Goal: Navigation & Orientation: Find specific page/section

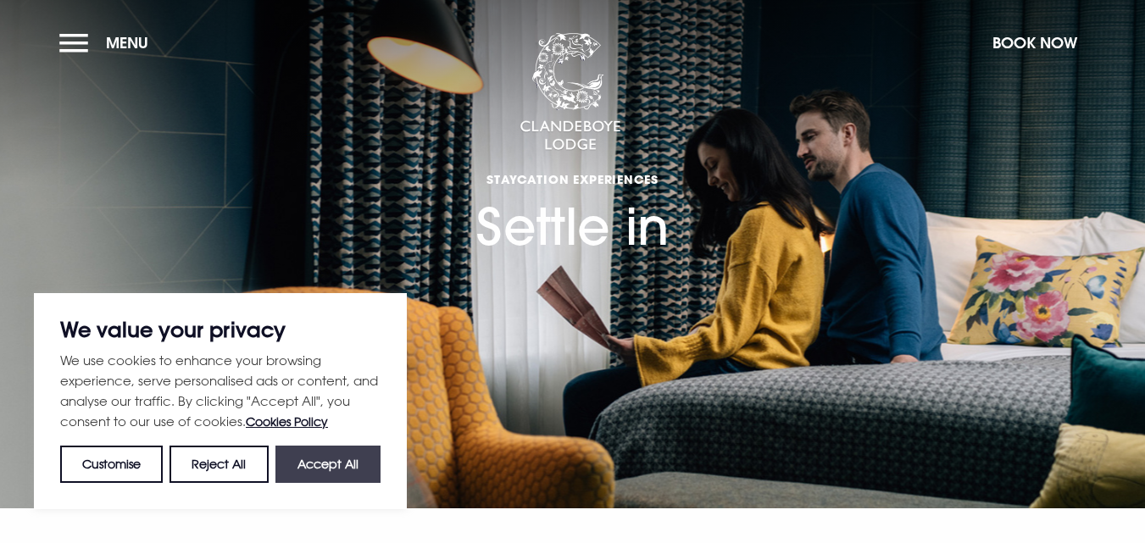
click at [361, 471] on button "Accept All" at bounding box center [327, 464] width 105 height 37
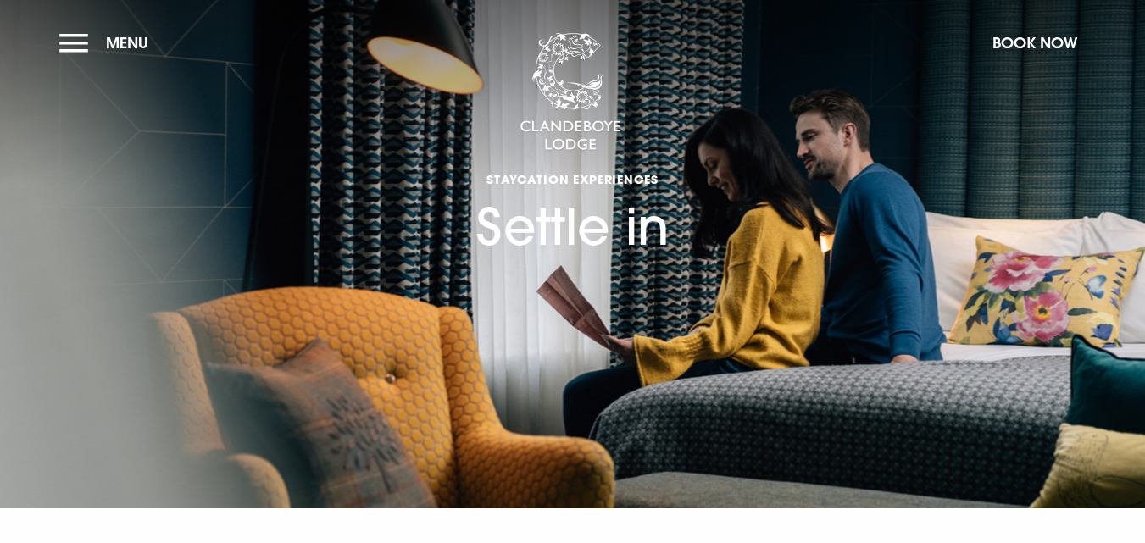
checkbox input "true"
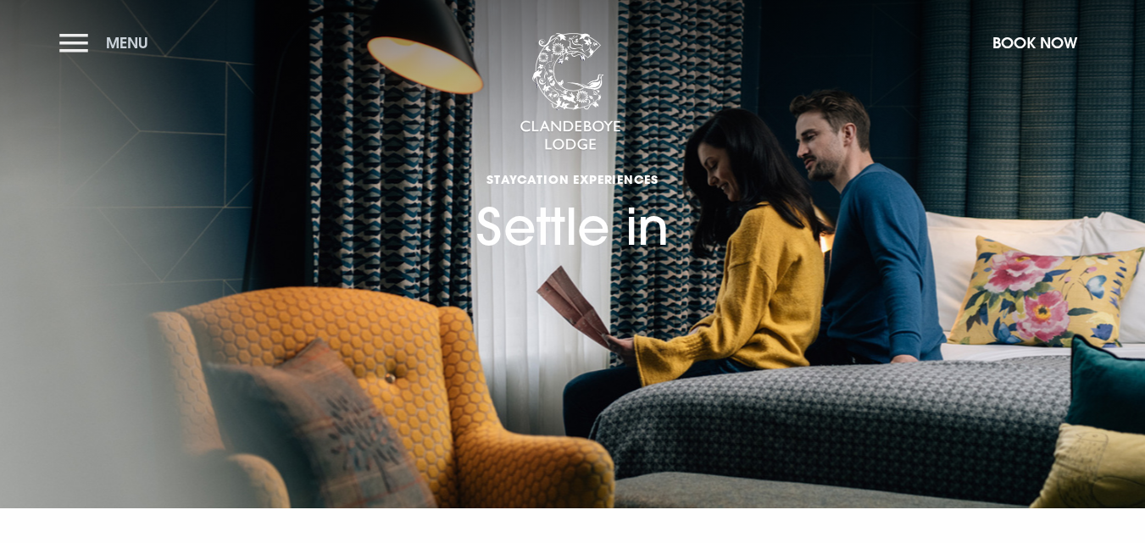
click at [67, 43] on button "Menu" at bounding box center [107, 43] width 97 height 36
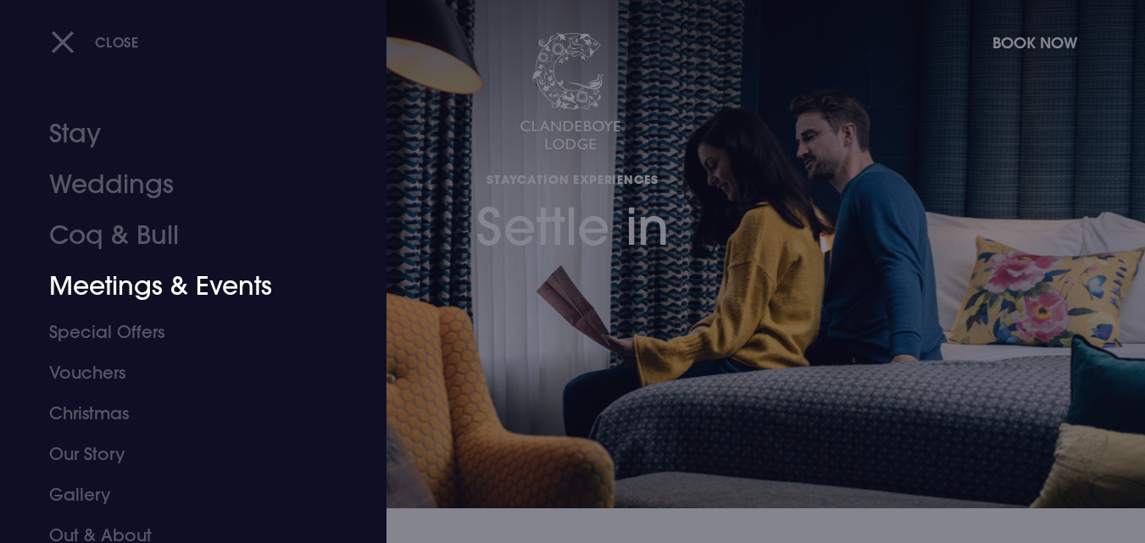
click at [147, 292] on link "Meetings & Events" at bounding box center [183, 286] width 268 height 51
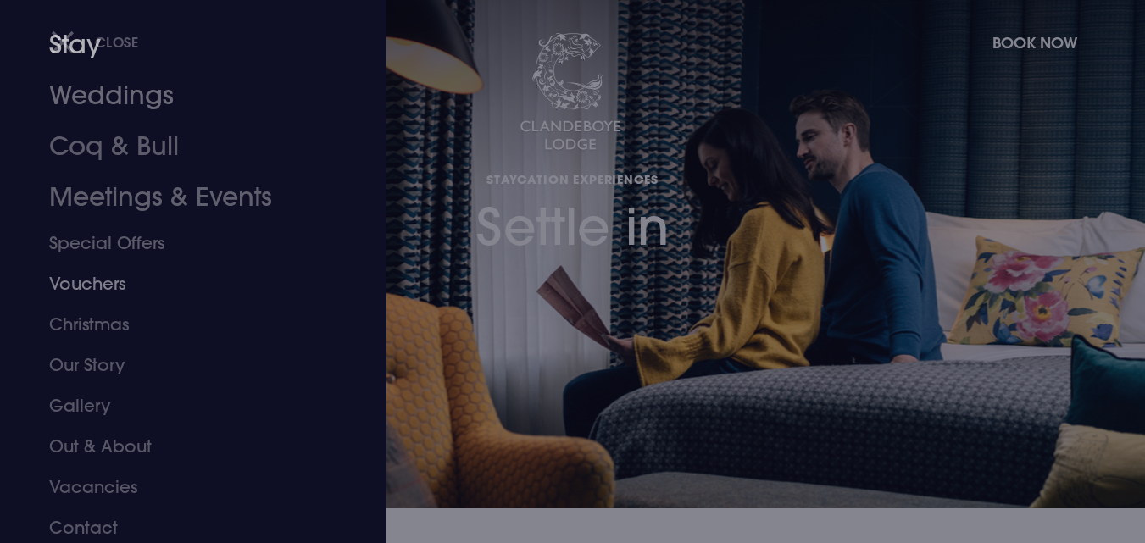
scroll to position [94, 0]
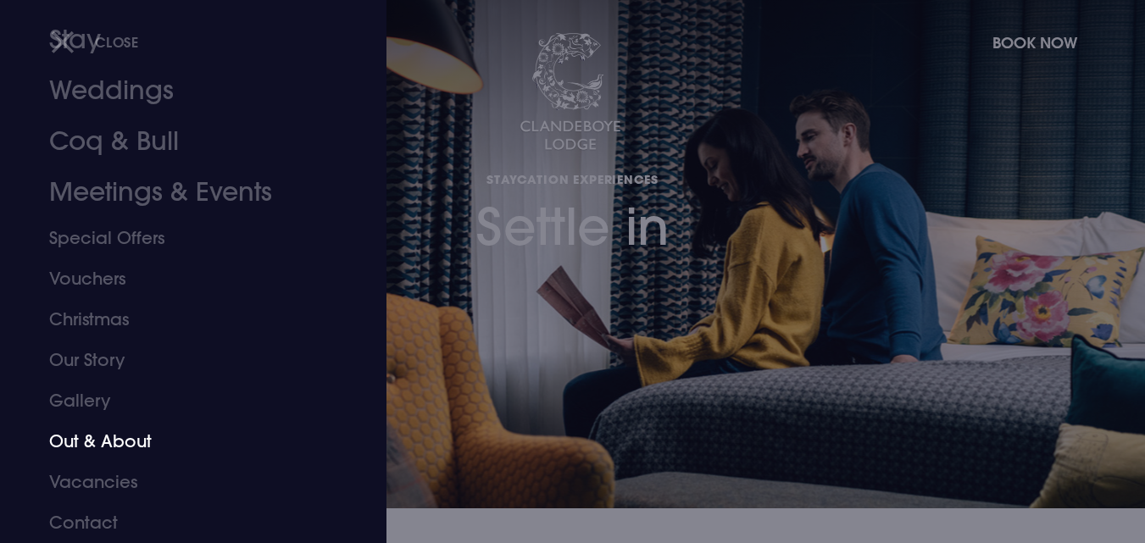
click at [89, 446] on link "Out & About" at bounding box center [183, 441] width 268 height 41
